Goal: Task Accomplishment & Management: Use online tool/utility

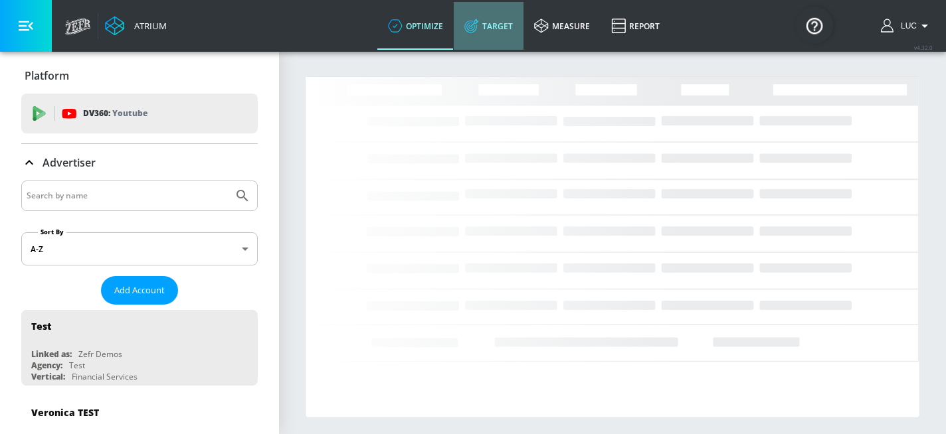
click at [505, 29] on link "Target" at bounding box center [489, 26] width 70 height 48
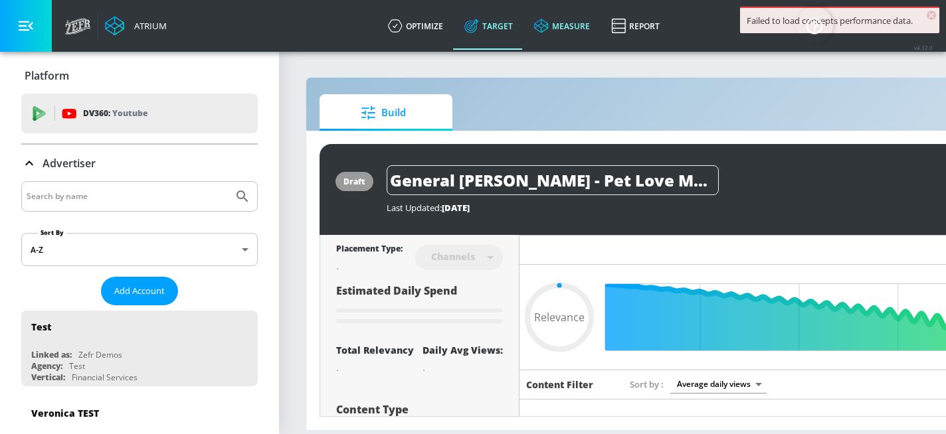
type input "0.67"
